Goal: Task Accomplishment & Management: Manage account settings

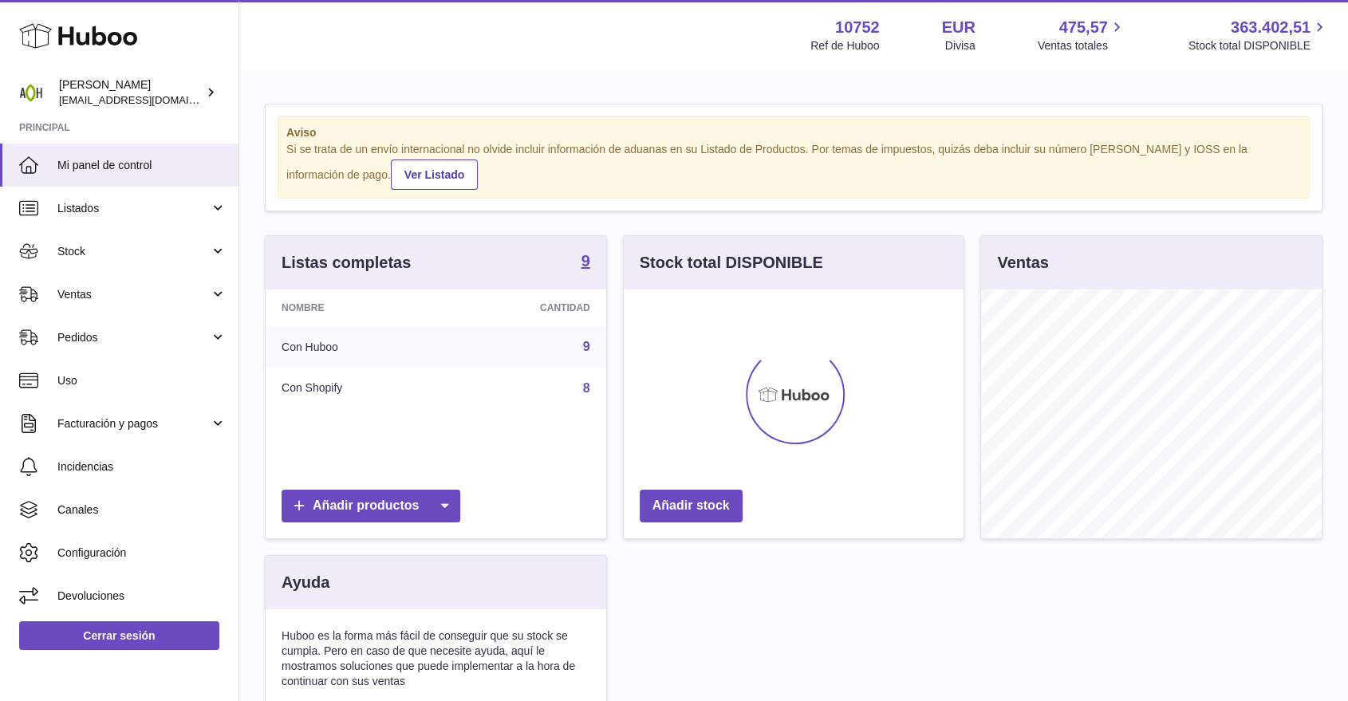
scroll to position [249, 340]
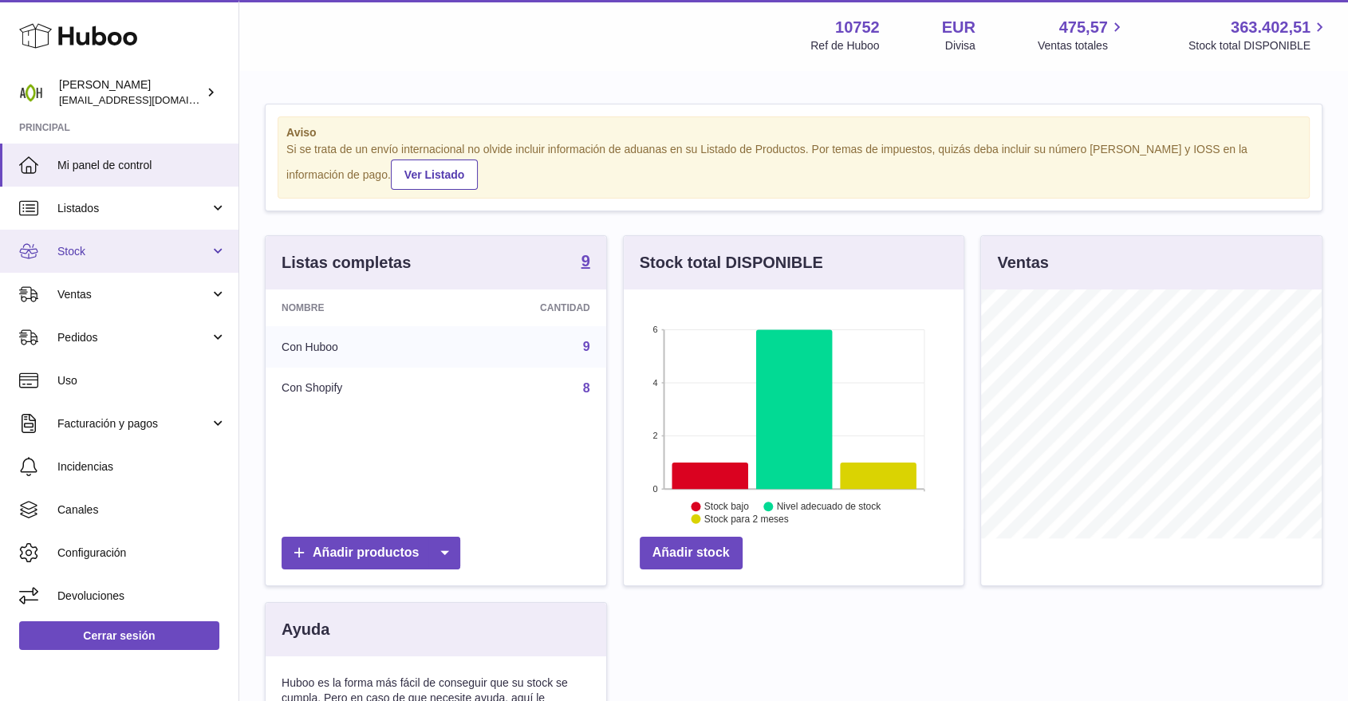
click at [151, 242] on link "Stock" at bounding box center [119, 251] width 239 height 43
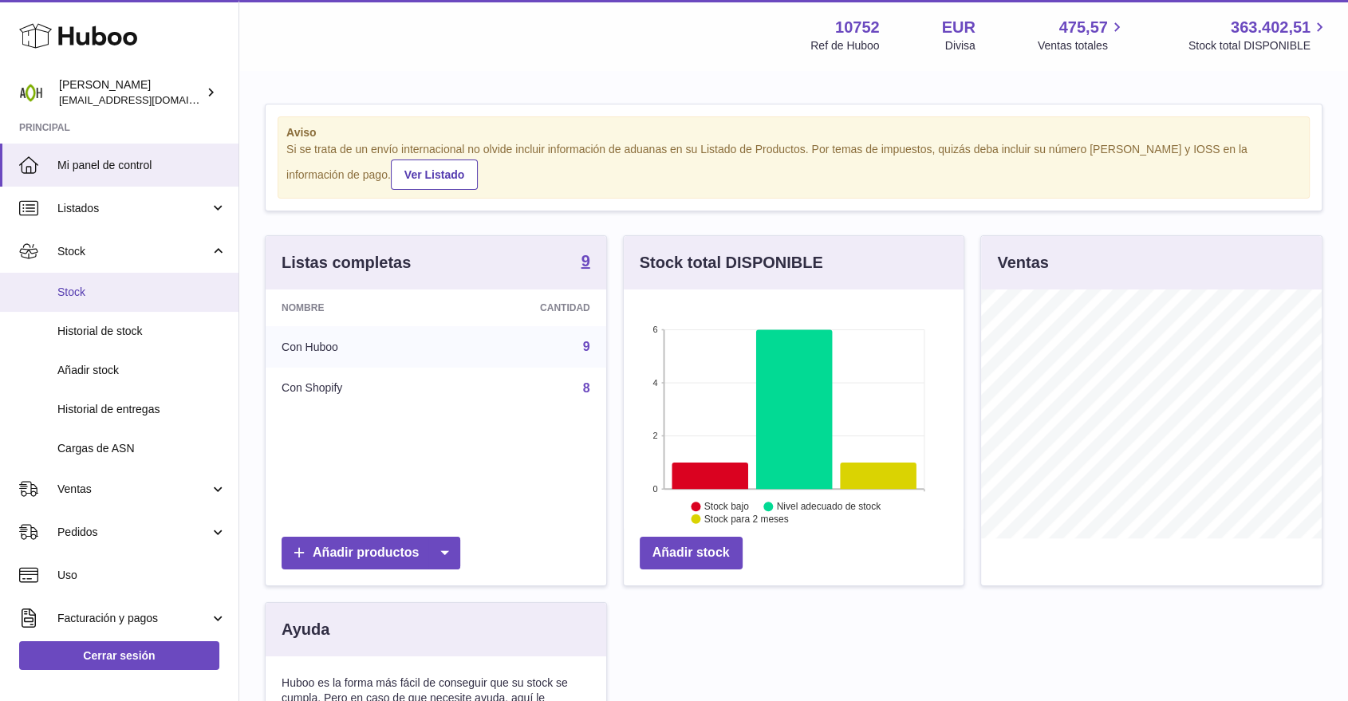
click at [132, 276] on link "Stock" at bounding box center [119, 292] width 239 height 39
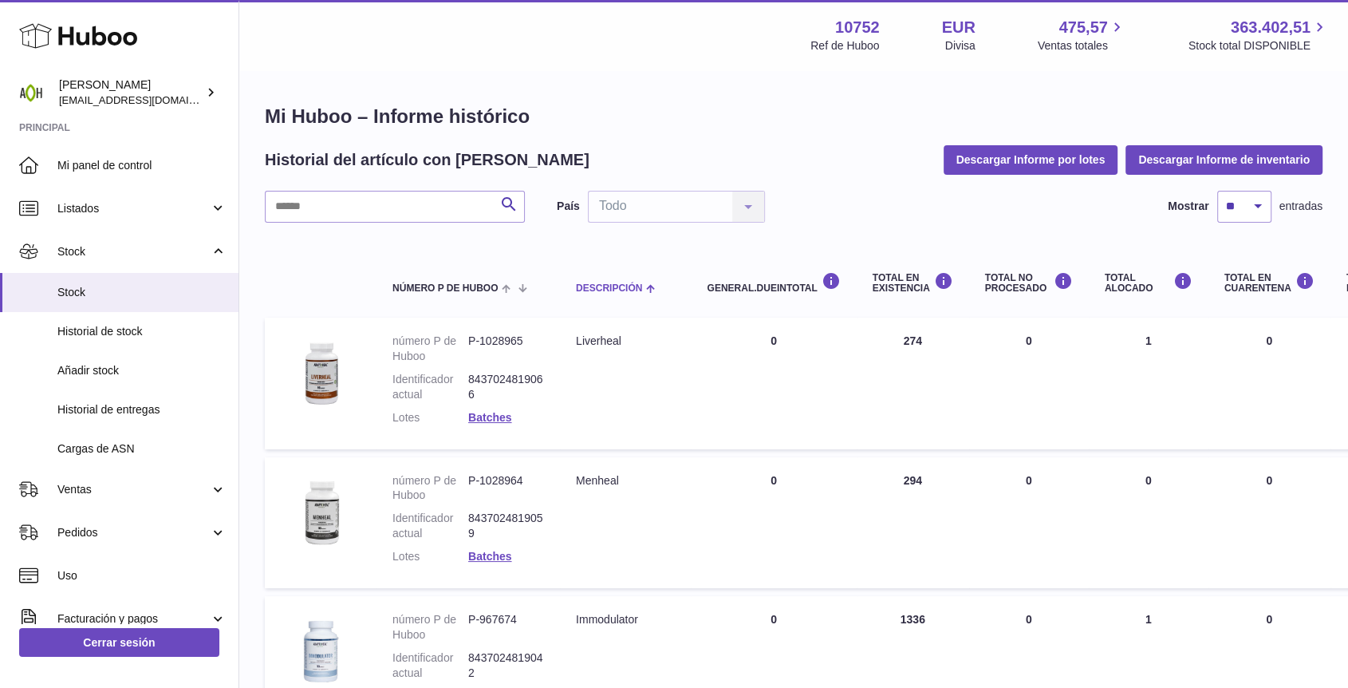
click at [613, 283] on span "Descripción" at bounding box center [609, 288] width 66 height 10
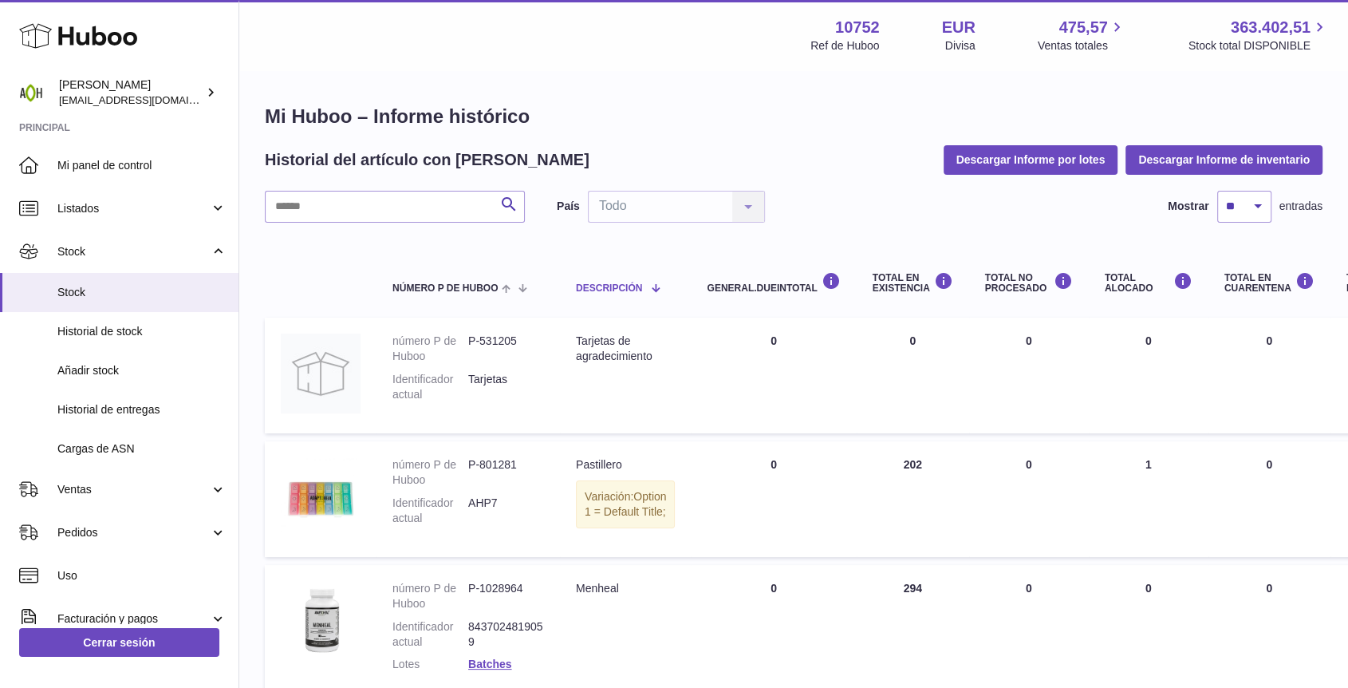
click at [613, 283] on span "Descripción" at bounding box center [609, 288] width 66 height 10
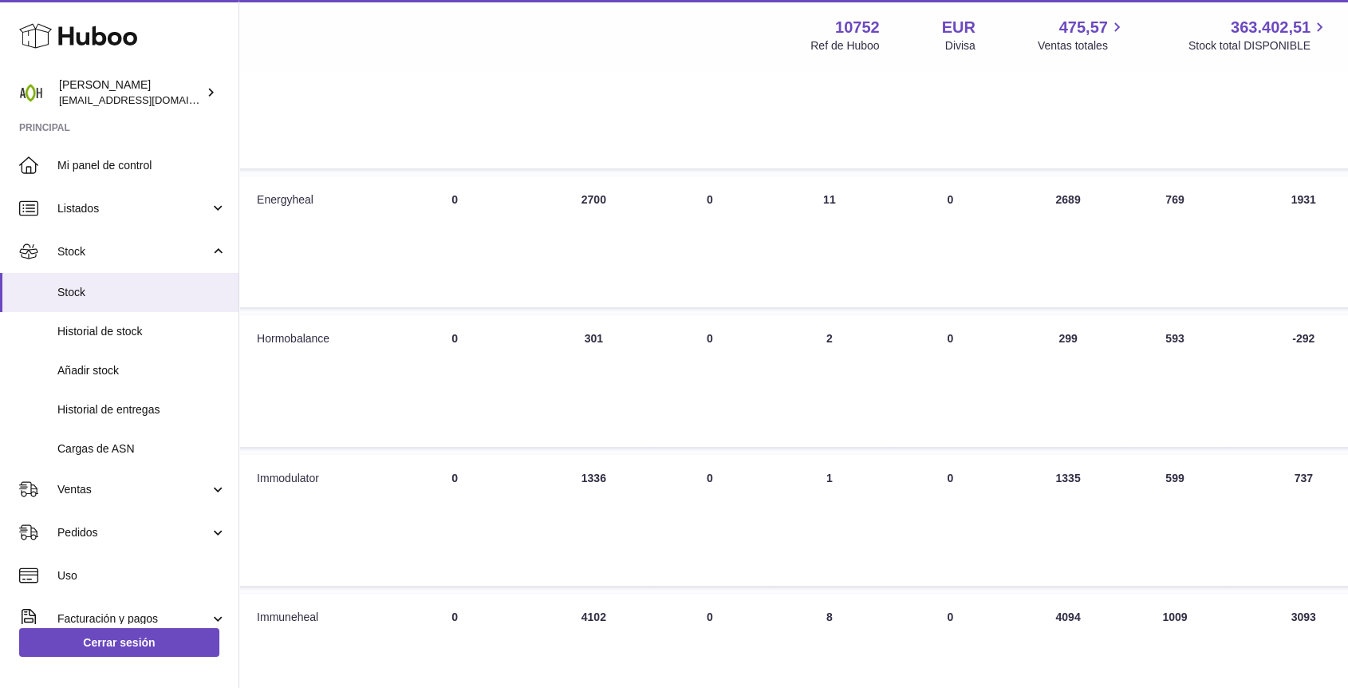
scroll to position [266, 319]
